Goal: Download file/media

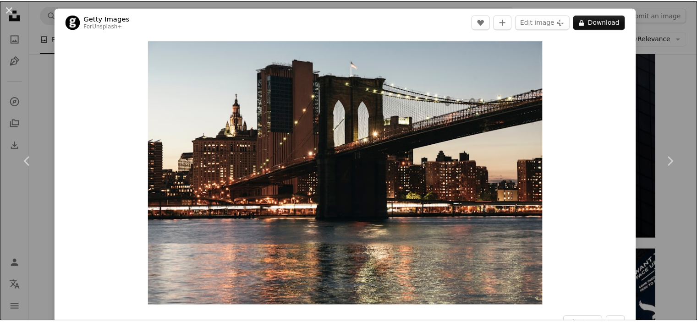
scroll to position [410, 0]
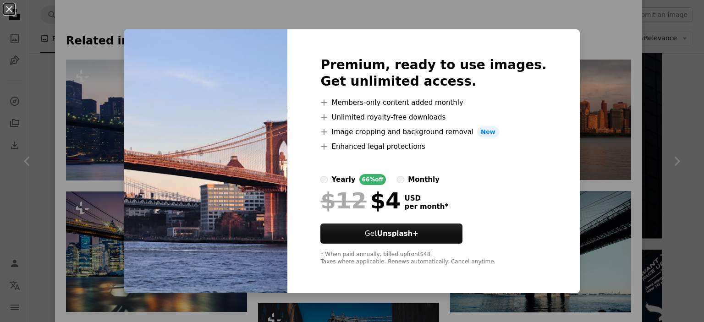
click at [334, 136] on div "Premium, ready to use images. Get unlimited access. A plus sign Members-only co…" at bounding box center [433, 161] width 292 height 264
click at [335, 12] on div "An X shape Premium, ready to use images. Get unlimited access. A plus sign Memb…" at bounding box center [352, 161] width 704 height 322
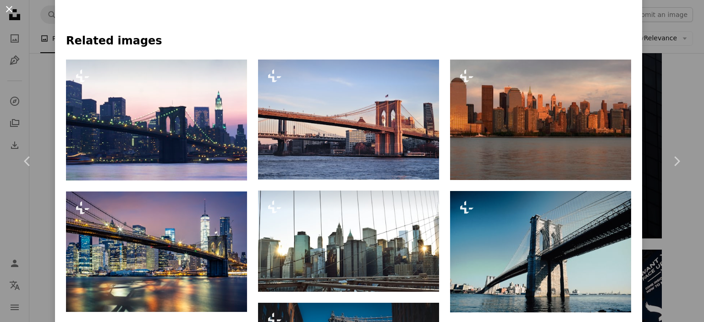
click at [11, 11] on button "An X shape" at bounding box center [9, 9] width 11 height 11
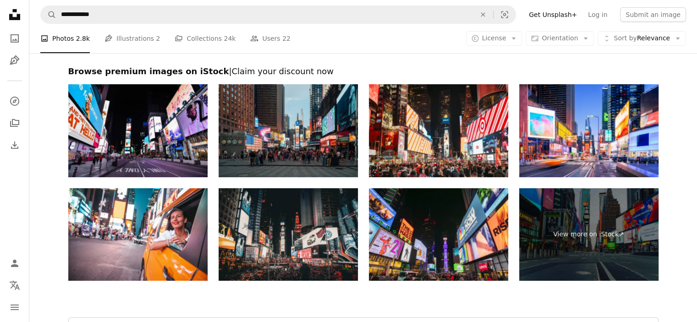
scroll to position [3055, 0]
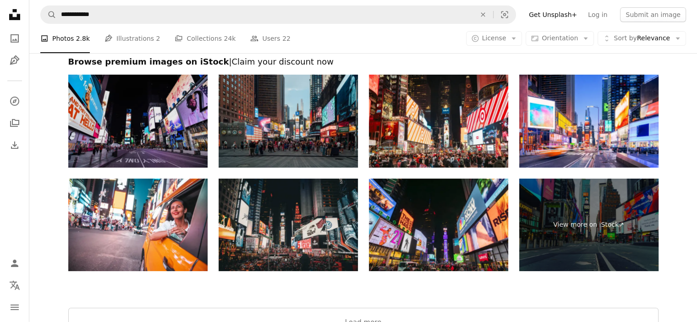
click at [188, 110] on img at bounding box center [137, 121] width 139 height 93
